Goal: Information Seeking & Learning: Learn about a topic

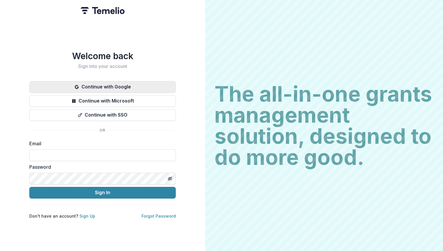
click at [120, 85] on button "Continue with Google" at bounding box center [102, 87] width 147 height 12
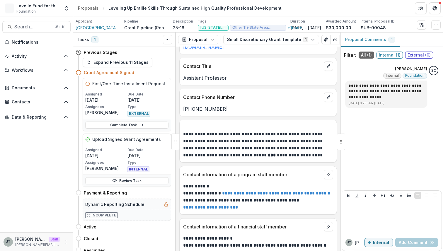
scroll to position [228, 0]
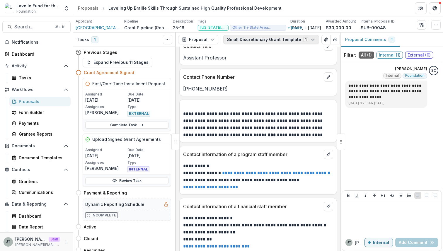
click at [291, 40] on button "Small Discretionary Grant Template 1" at bounding box center [271, 39] width 96 height 9
click at [278, 18] on div "Applicant [GEOGRAPHIC_DATA][US_STATE] (UMASS) Foundation Inc Pipeline Grant Pip…" at bounding box center [258, 24] width 370 height 16
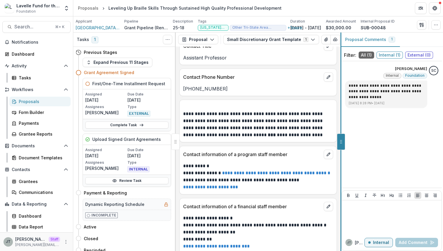
scroll to position [213, 0]
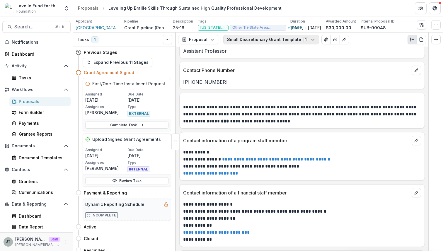
click at [302, 41] on button "Small Discretionary Grant Template 1" at bounding box center [271, 39] width 96 height 9
click at [376, 44] on div "Small Discretionary Grant Template 1 Forms (1) Small Discretionary Grant Templa…" at bounding box center [324, 39] width 203 height 9
click at [208, 42] on button "Proposal" at bounding box center [198, 39] width 40 height 9
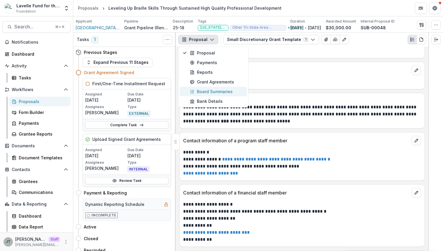
click at [209, 90] on div "Board Summaries" at bounding box center [217, 92] width 54 height 6
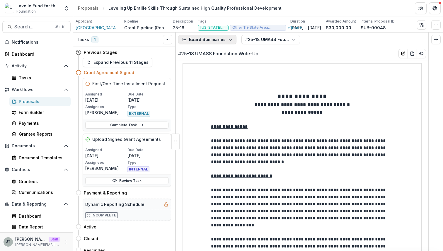
click at [208, 41] on button "Board Summaries" at bounding box center [207, 39] width 58 height 9
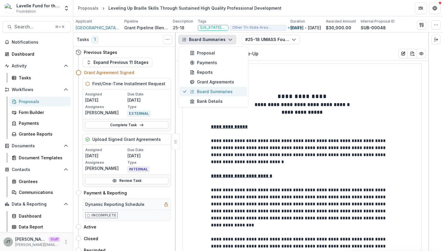
click at [209, 93] on div "Board Summaries" at bounding box center [217, 92] width 54 height 6
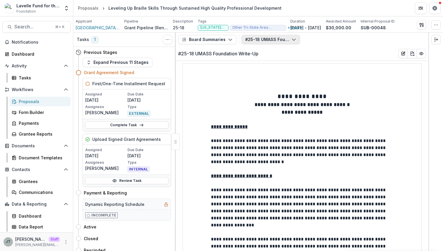
click at [274, 39] on button "#25-18 UMASS Foundation Write-Up" at bounding box center [271, 39] width 59 height 9
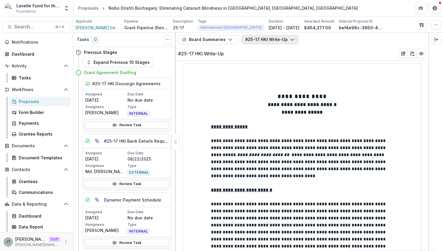
click at [253, 38] on button "#25-17 HKI Write-Up" at bounding box center [270, 39] width 57 height 9
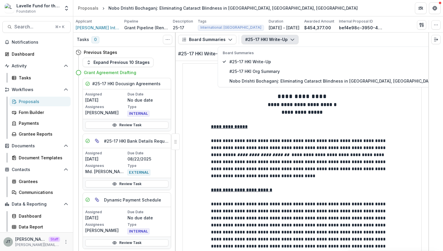
click at [258, 101] on p "**********" at bounding box center [302, 105] width 182 height 8
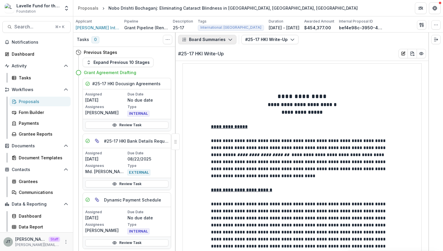
click at [230, 38] on icon "button" at bounding box center [230, 39] width 5 height 5
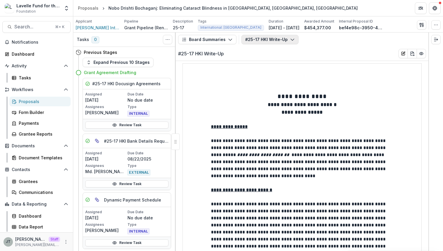
click at [263, 40] on button "#25-17 HKI Write-Up" at bounding box center [270, 39] width 57 height 9
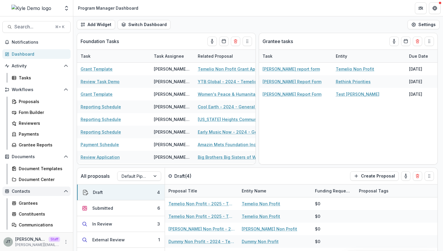
scroll to position [54, 0]
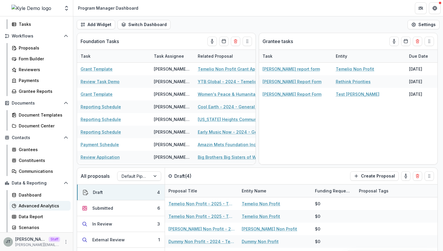
click at [46, 203] on div "Advanced Analytics" at bounding box center [42, 206] width 47 height 6
